Goal: Obtain resource: Download file/media

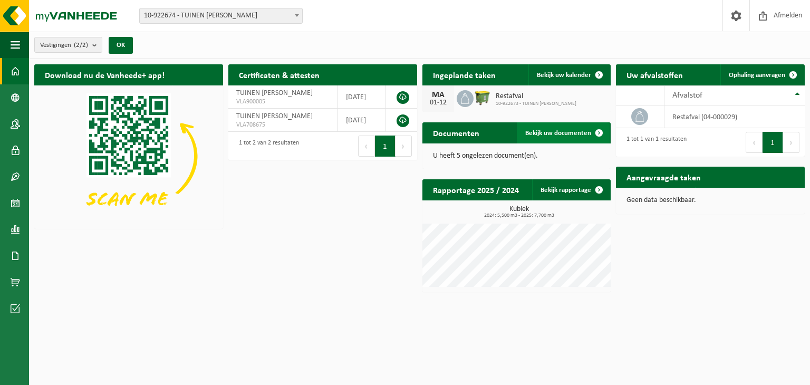
click at [557, 138] on link "Bekijk uw documenten" at bounding box center [563, 132] width 93 height 21
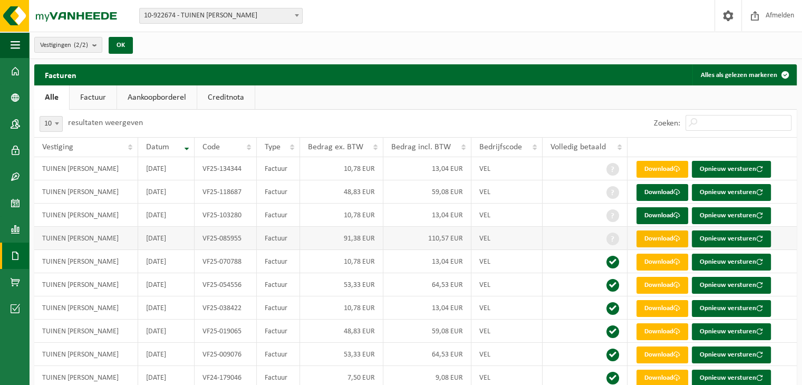
click at [680, 239] on span at bounding box center [676, 238] width 7 height 7
click at [650, 211] on link "Download" at bounding box center [662, 215] width 52 height 17
click at [665, 192] on link "Download" at bounding box center [662, 192] width 52 height 17
click at [552, 51] on div "Vestigingen (2/2) Alles selecteren Alles deselecteren TUINEN DIEGO VANPARYS - I…" at bounding box center [415, 45] width 773 height 27
click at [663, 169] on link "Download" at bounding box center [662, 169] width 52 height 17
